Goal: Transaction & Acquisition: Purchase product/service

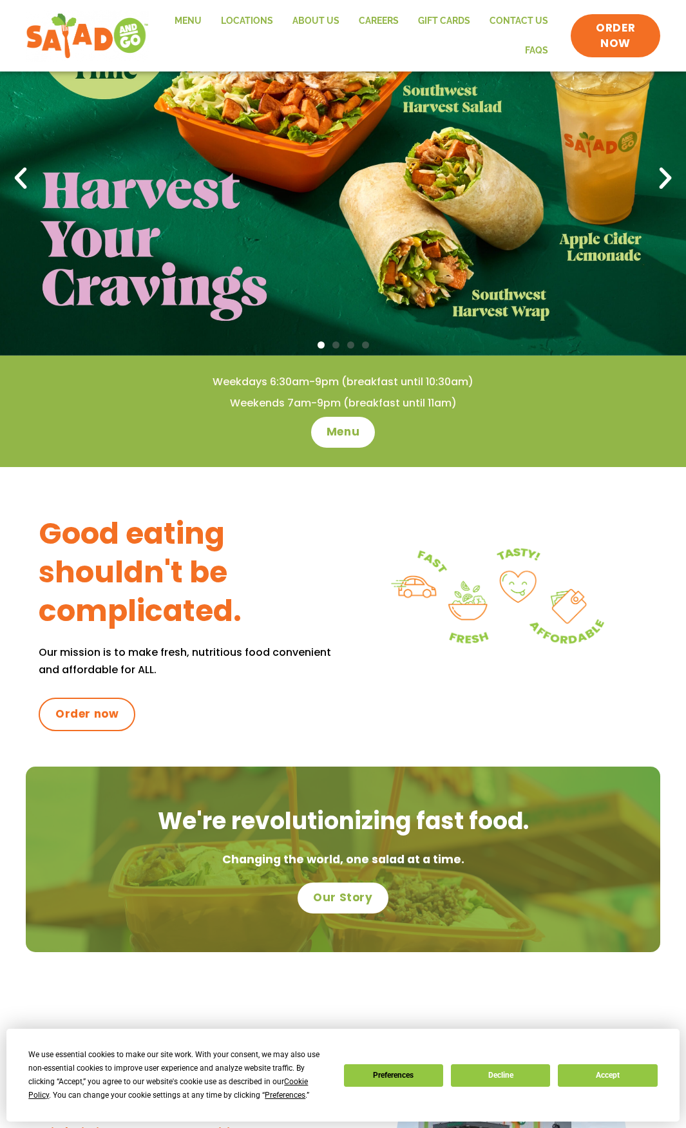
scroll to position [129, 0]
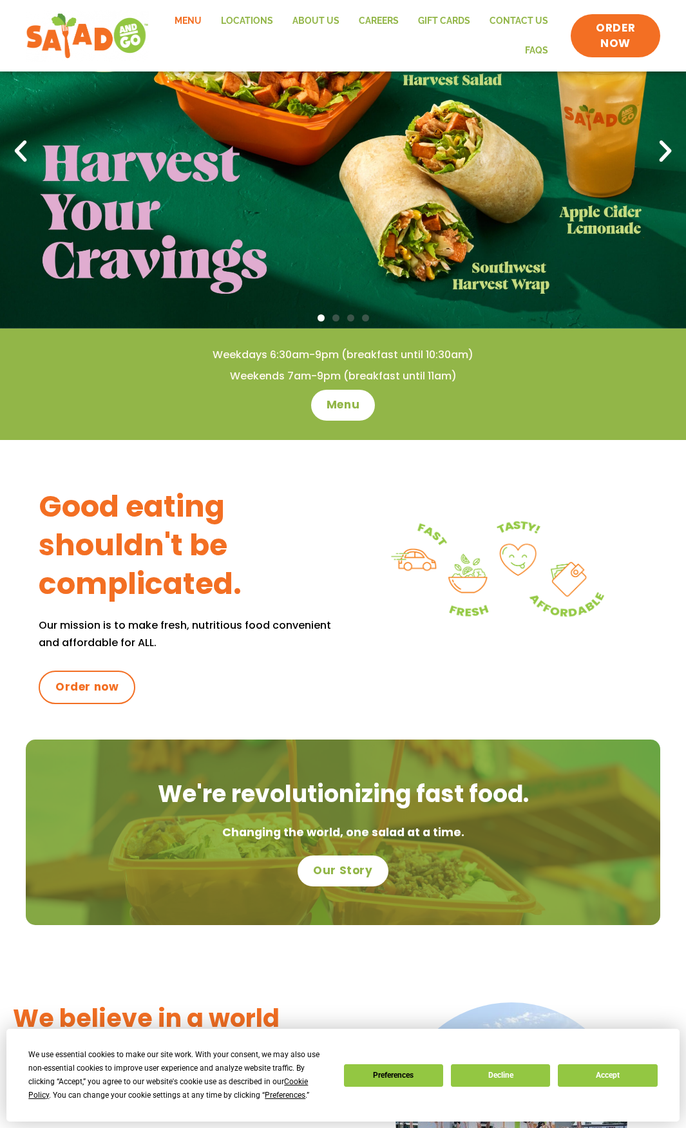
click at [202, 21] on link "Menu" at bounding box center [188, 21] width 46 height 30
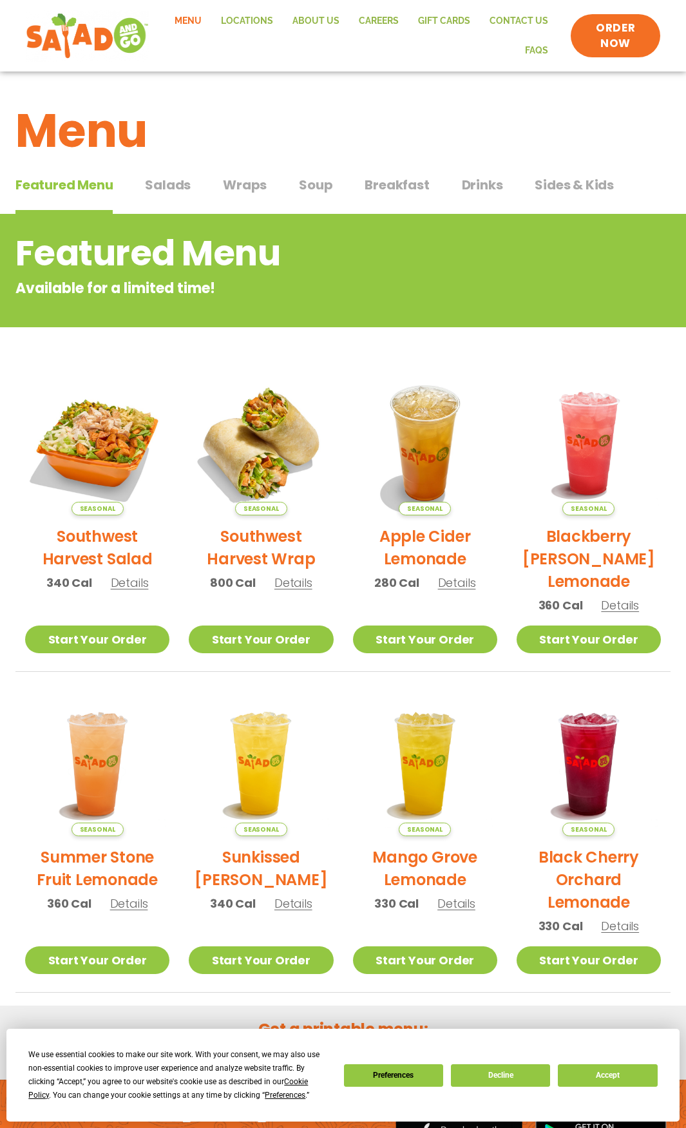
click at [142, 189] on div "Featured Menu Featured Menu Salads Salads Wraps Wraps Soup Soup Breakfast Break…" at bounding box center [342, 193] width 655 height 44
click at [160, 184] on span "Salads" at bounding box center [168, 184] width 46 height 19
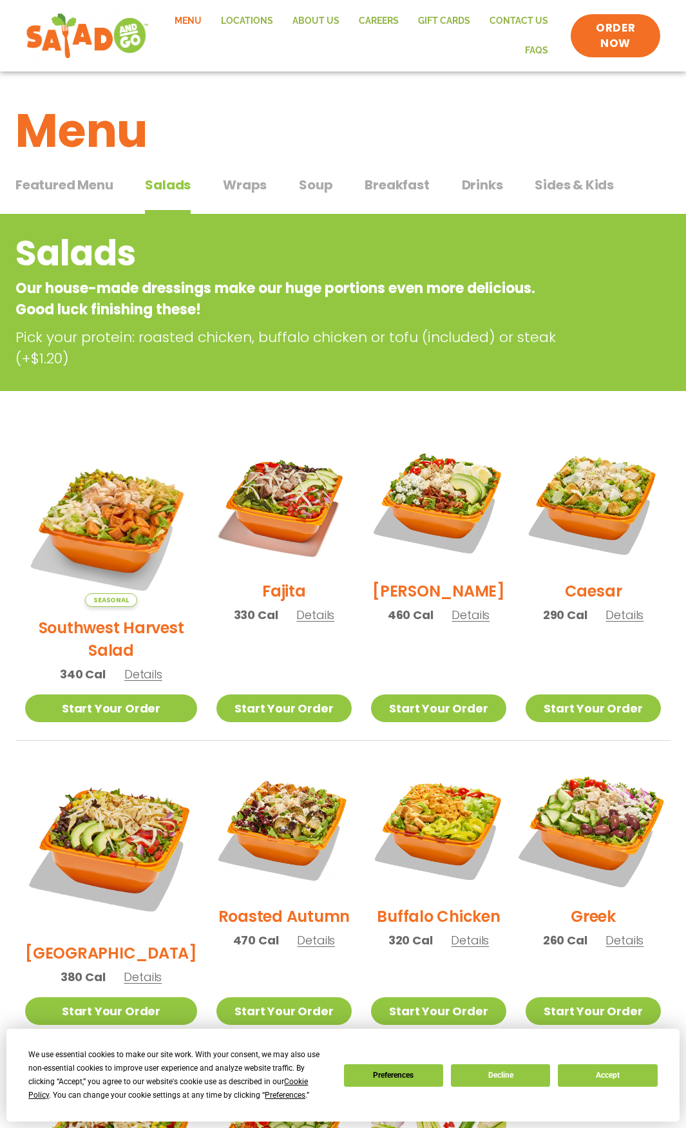
click at [589, 797] on img at bounding box center [593, 828] width 159 height 159
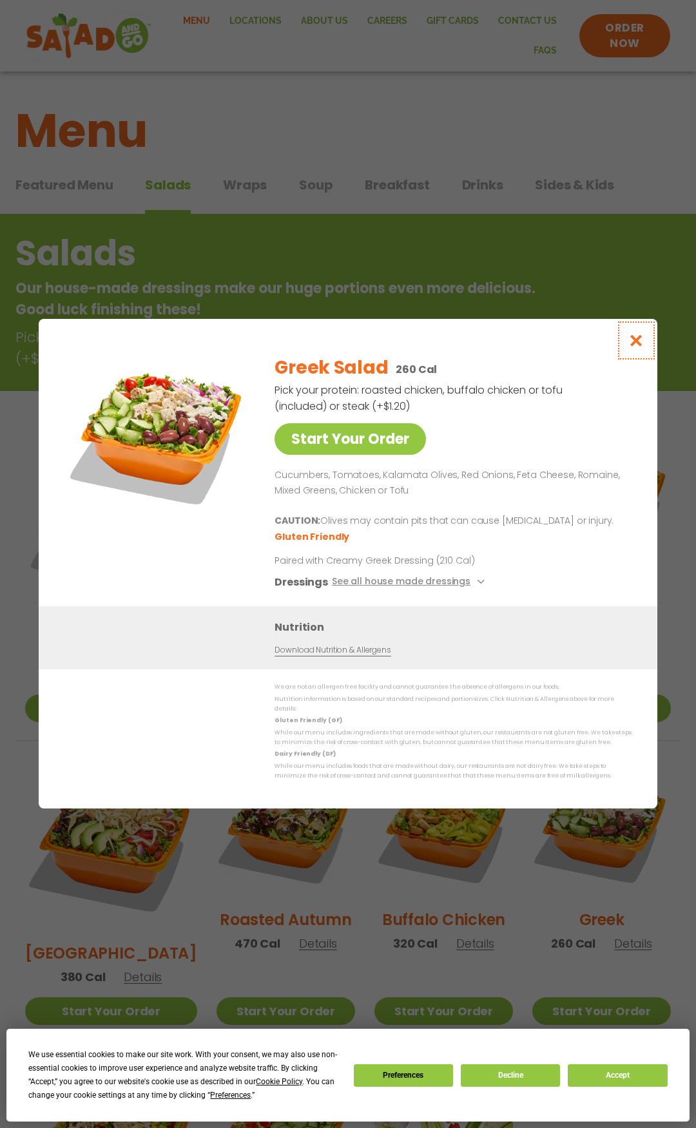
click at [632, 345] on icon "Close modal" at bounding box center [636, 341] width 16 height 14
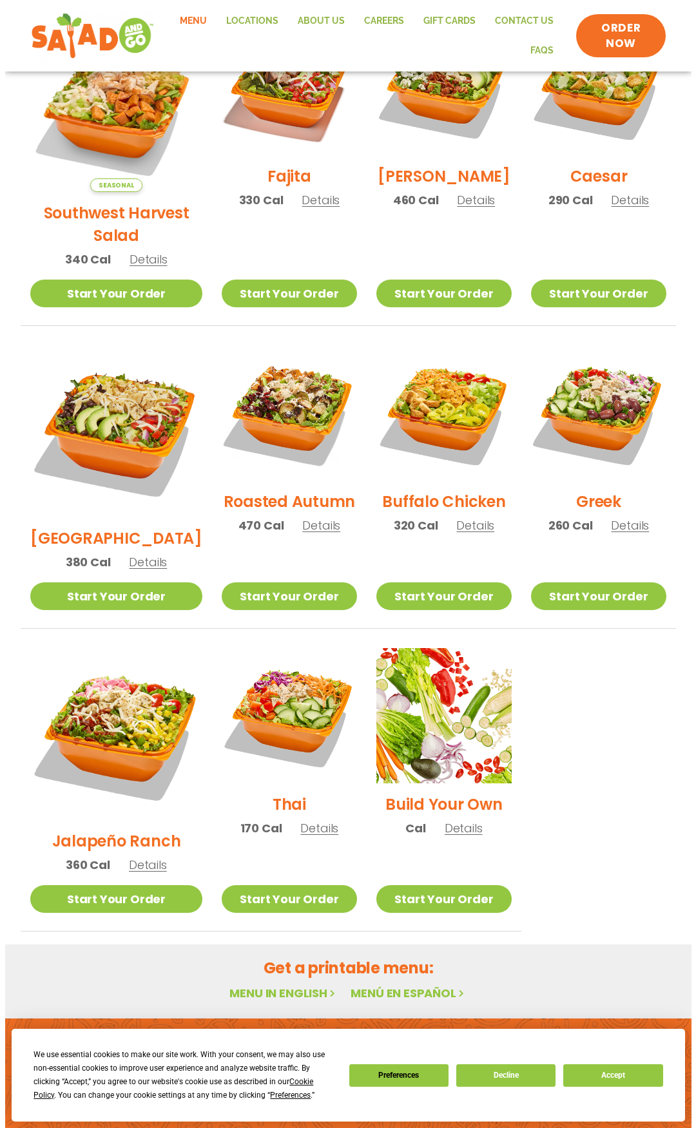
scroll to position [417, 0]
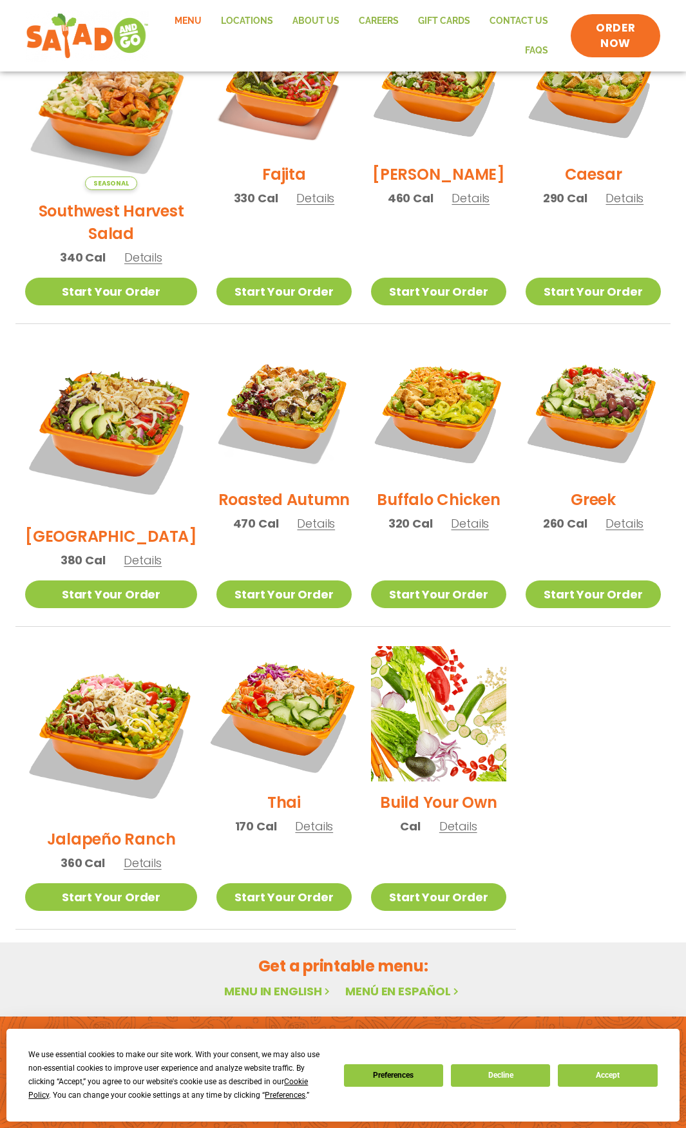
click at [273, 660] on img at bounding box center [284, 714] width 159 height 159
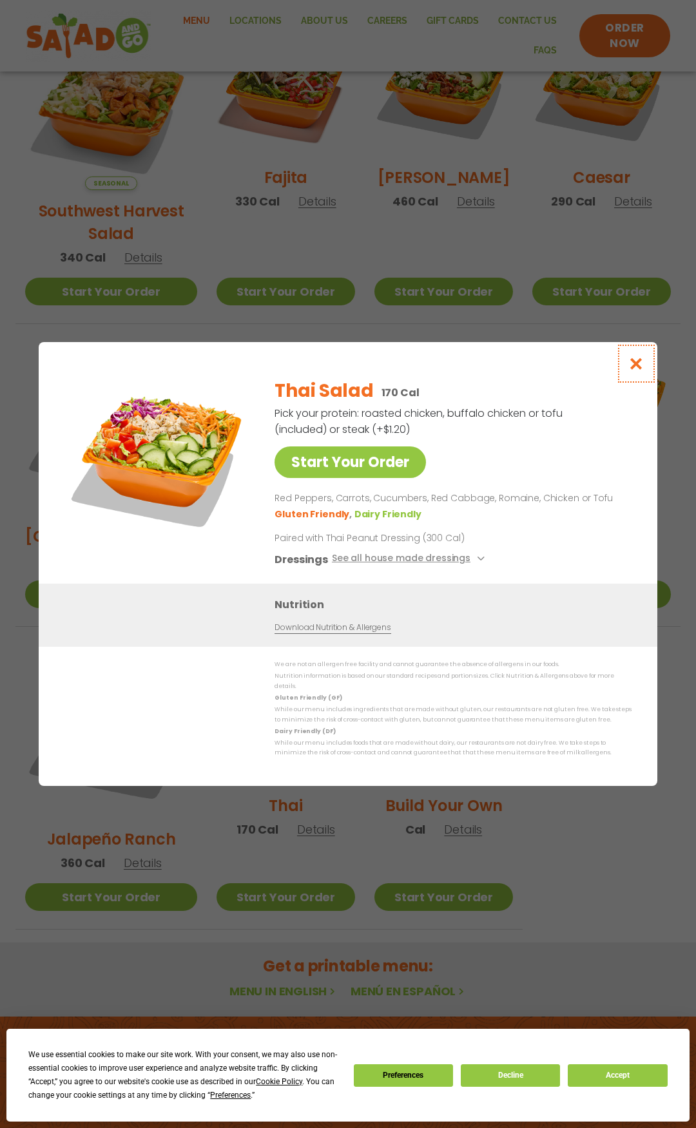
click at [639, 370] on icon "Close modal" at bounding box center [636, 364] width 16 height 14
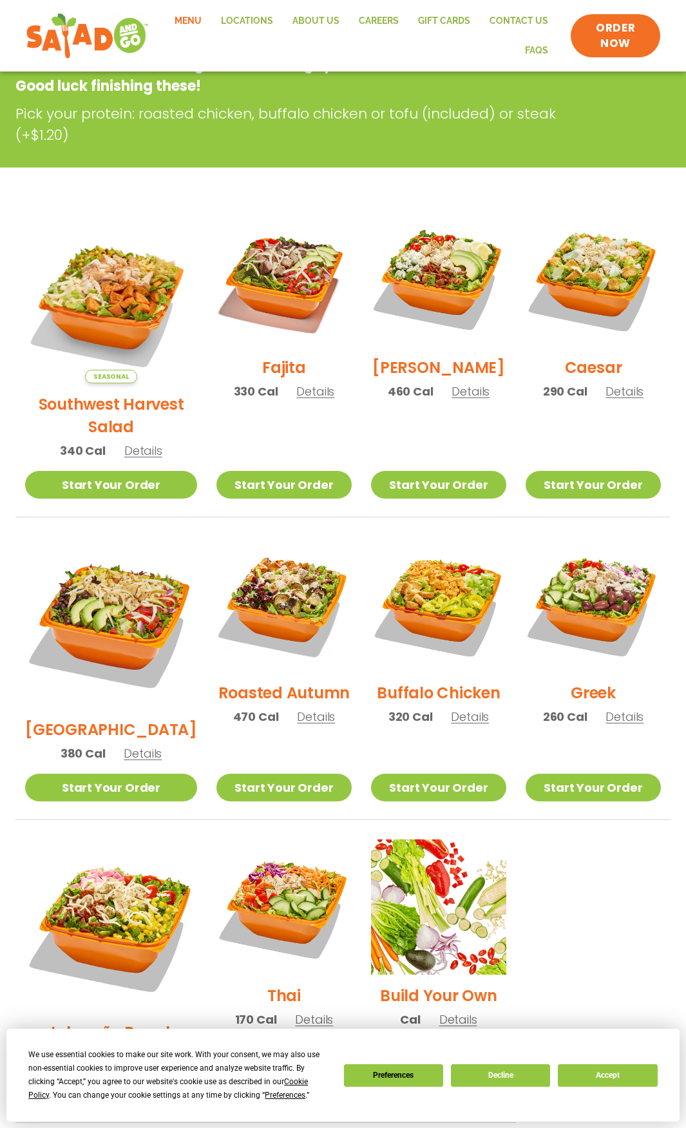
scroll to position [214, 0]
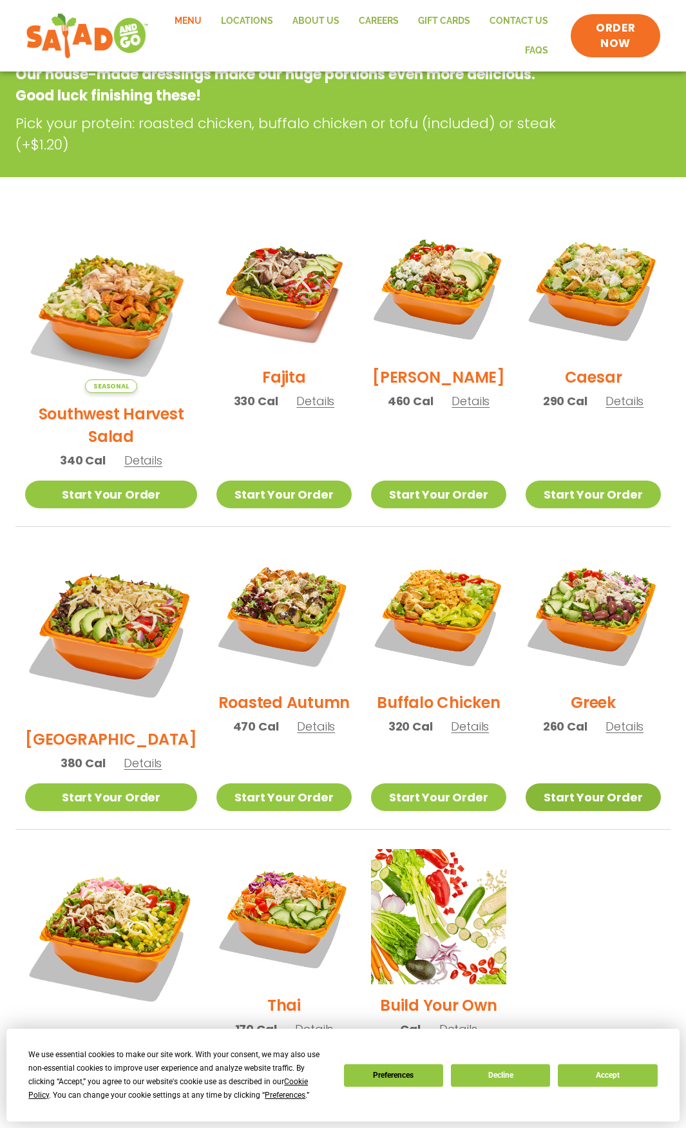
click at [558, 783] on link "Start Your Order" at bounding box center [593, 797] width 135 height 28
